Goal: Information Seeking & Learning: Learn about a topic

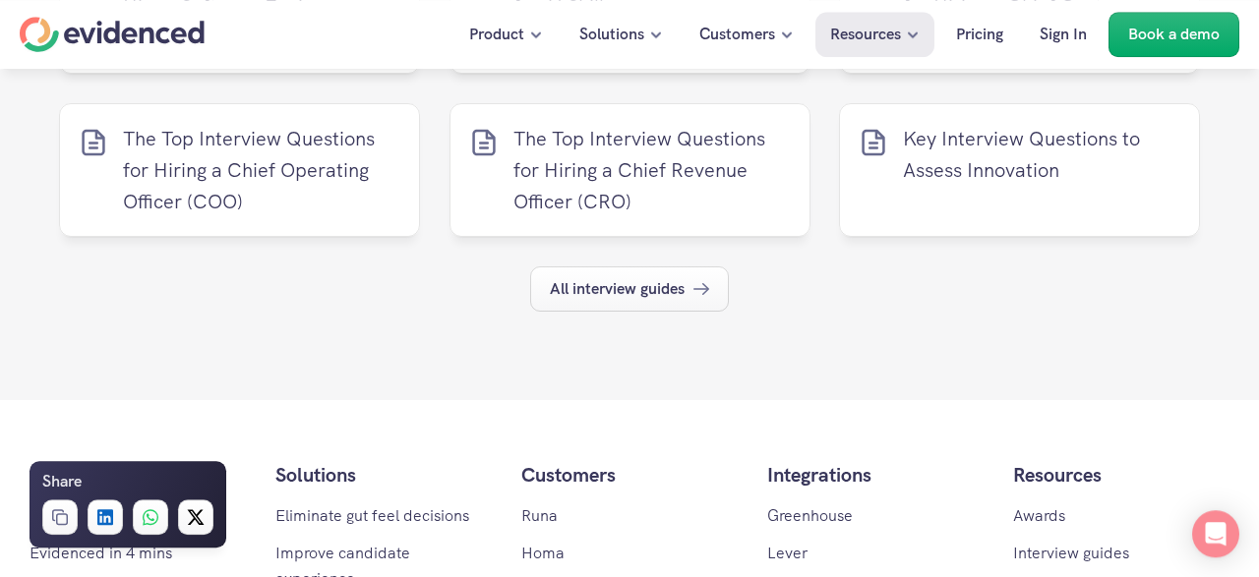
scroll to position [12619, 0]
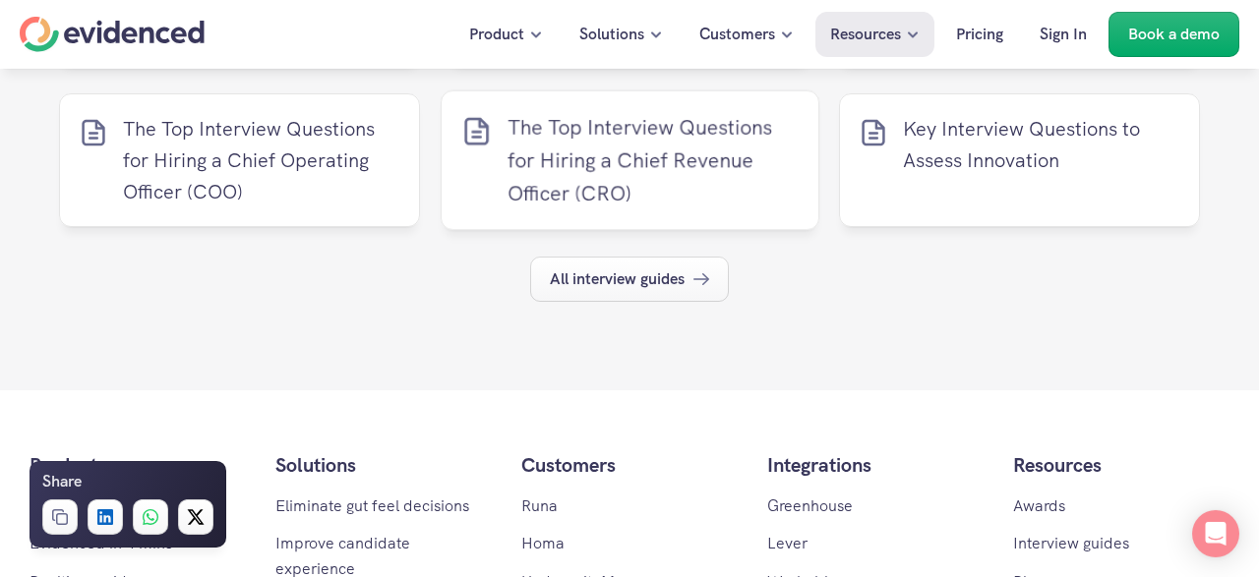
click at [612, 188] on p "The Top Interview Questions for Hiring a Chief Revenue Officer (CRO)" at bounding box center [652, 159] width 291 height 99
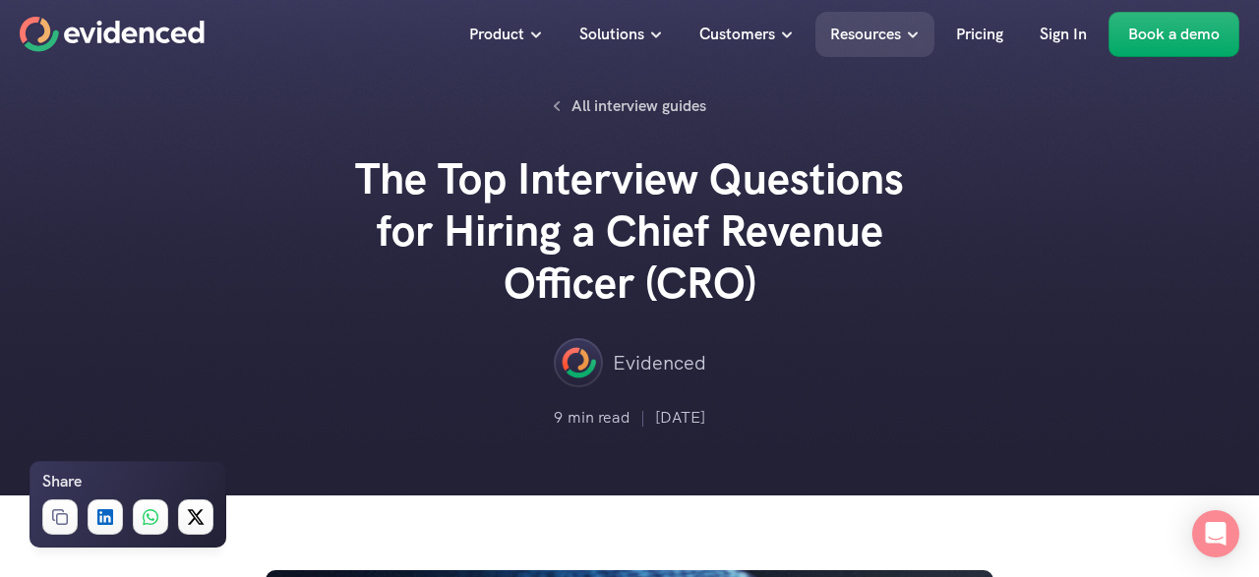
click at [612, 188] on h2 "The Top Interview Questions for Hiring a Chief Revenue Officer (CRO)" at bounding box center [629, 230] width 590 height 155
click at [874, 344] on div "Evidenced" at bounding box center [629, 362] width 1141 height 49
click at [1211, 298] on div at bounding box center [629, 247] width 1259 height 496
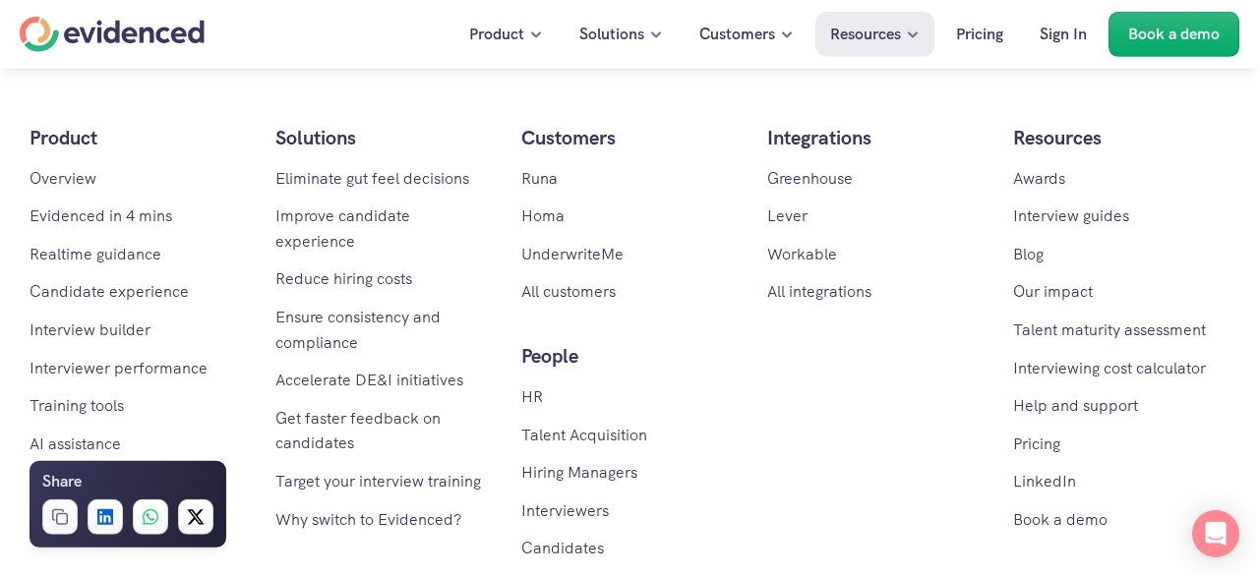
scroll to position [13223, 0]
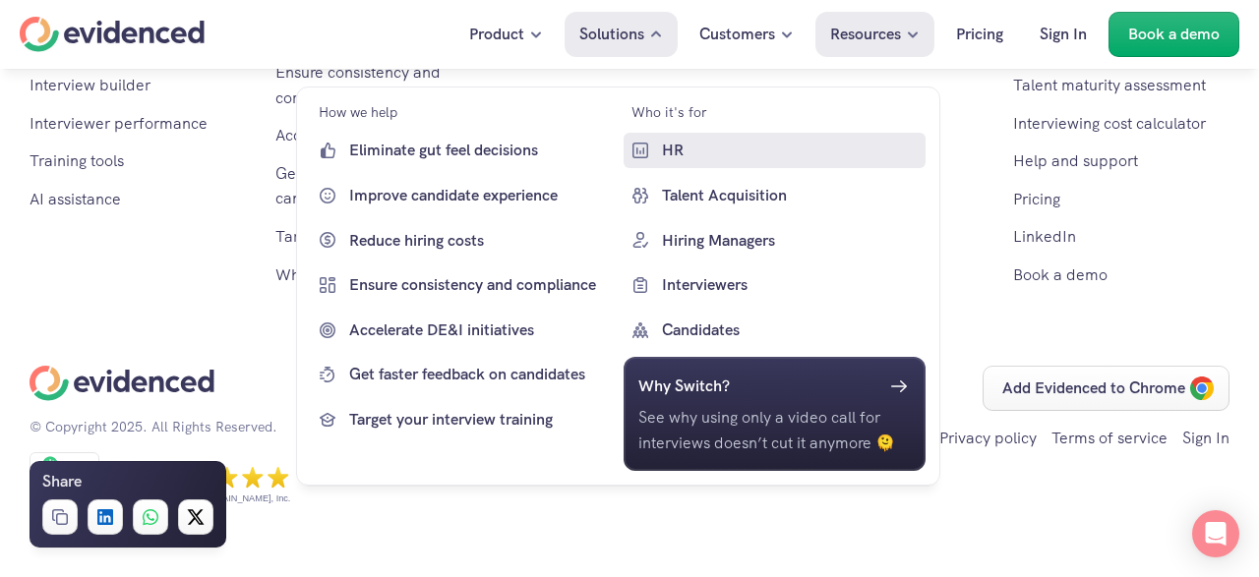
click at [892, 142] on p "HR" at bounding box center [791, 151] width 260 height 26
